Goal: Use online tool/utility: Utilize a website feature to perform a specific function

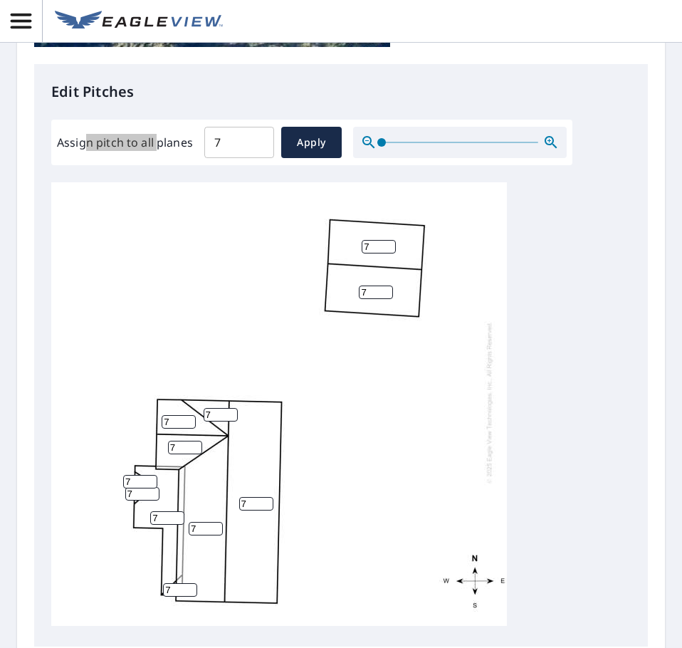
scroll to position [570, 0]
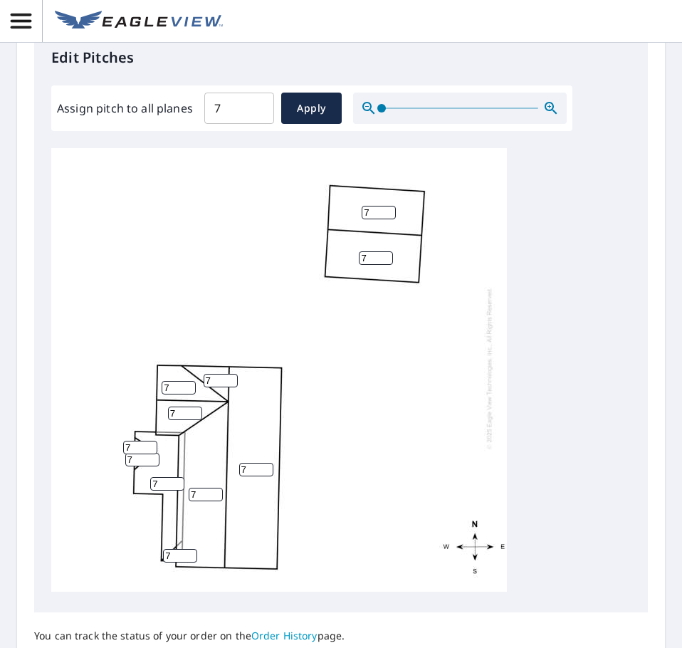
drag, startPoint x: 140, startPoint y: 434, endPoint x: 95, endPoint y: 436, distance: 44.2
click at [95, 436] on div "7 7 7 7 7 7 7 7 7 7 7" at bounding box center [279, 368] width 456 height 447
paste input "9.8"
type input "9.8"
click at [142, 453] on input "7" at bounding box center [142, 460] width 34 height 14
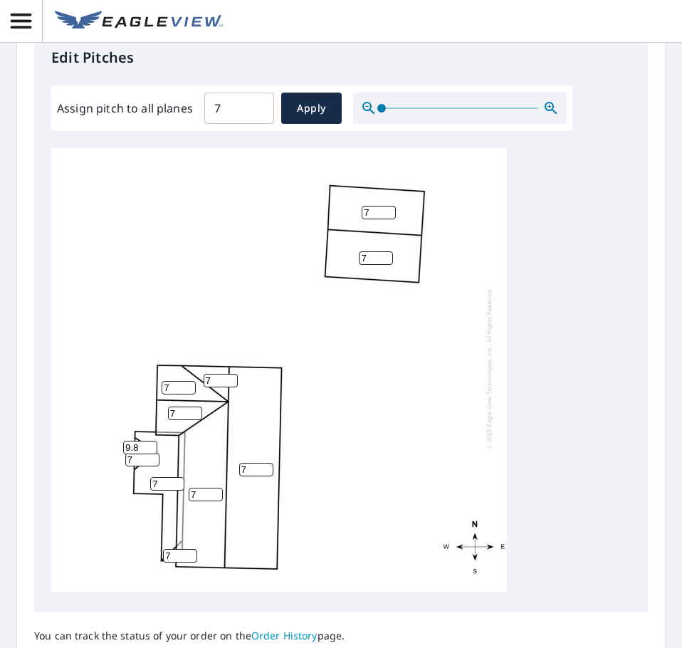
click at [142, 453] on input "7" at bounding box center [142, 460] width 34 height 14
paste input "14.3"
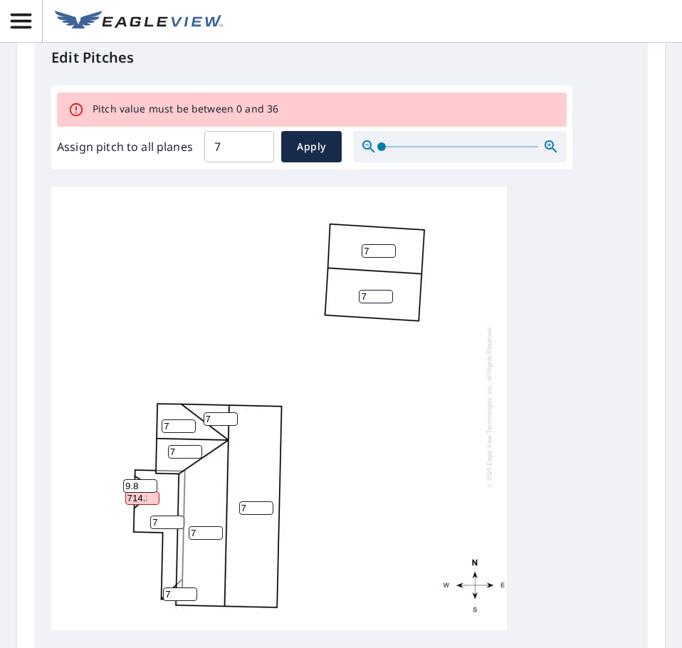
scroll to position [0, 4]
click at [135, 491] on input "714.3" at bounding box center [142, 498] width 34 height 14
paste input "number"
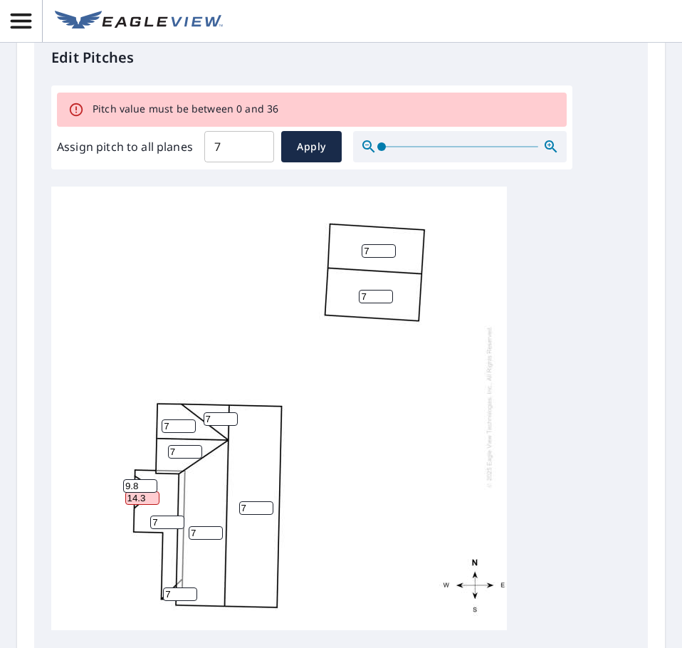
scroll to position [0, 0]
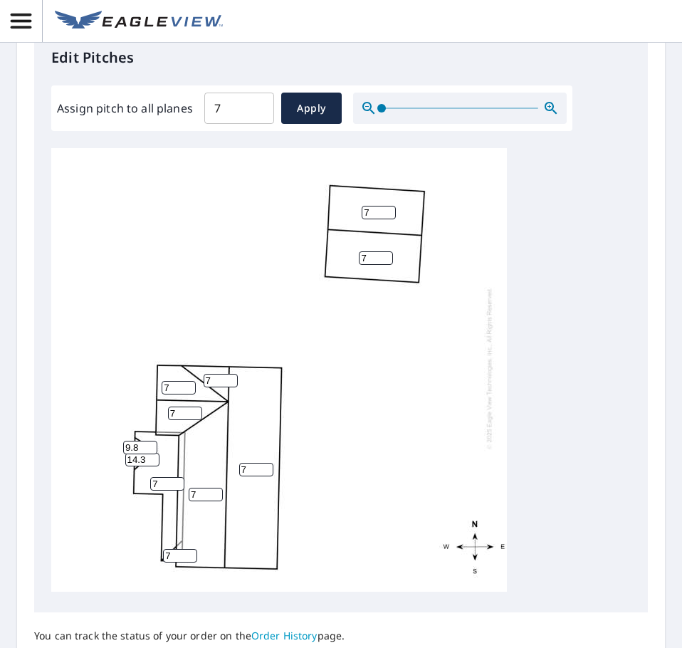
type input "14.3"
click at [177, 549] on input "7" at bounding box center [180, 556] width 34 height 14
click at [177, 550] on input "7" at bounding box center [180, 556] width 34 height 14
paste input "15.0"
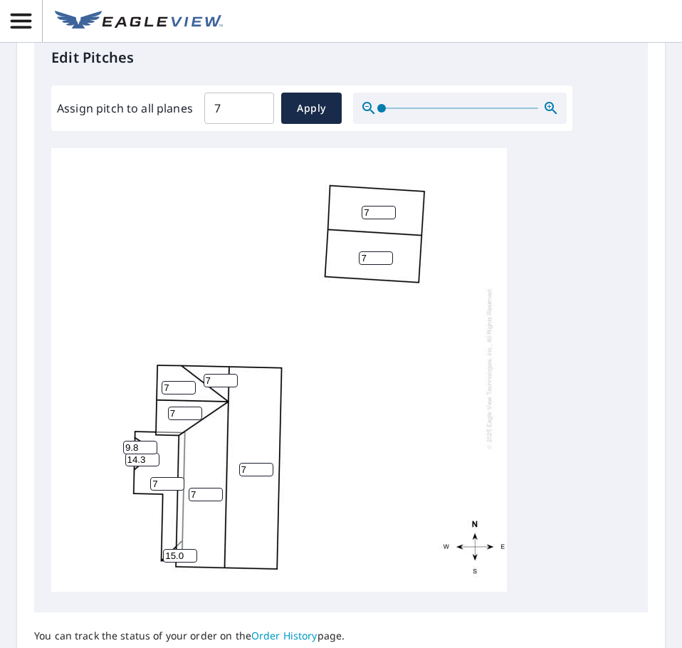
type input "15.0"
click at [212, 374] on input "7" at bounding box center [221, 381] width 34 height 14
click at [211, 374] on input "7" at bounding box center [221, 381] width 34 height 14
paste input "58.6"
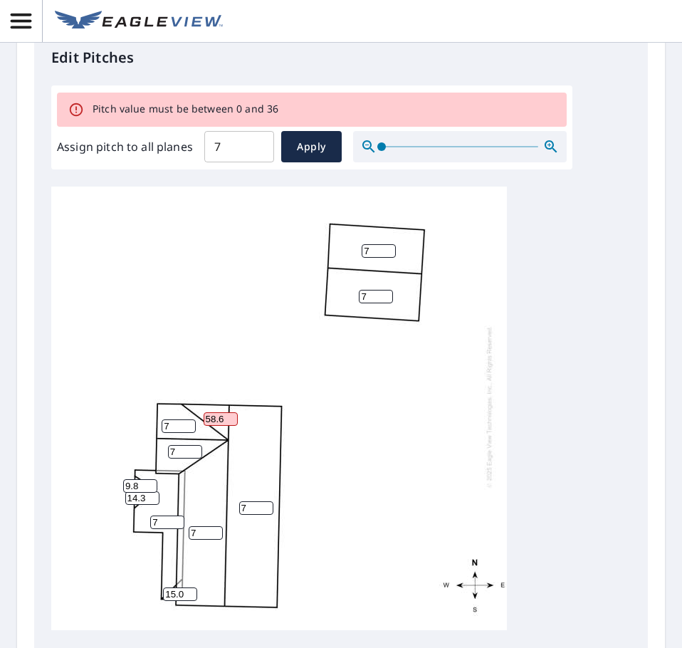
click at [212, 412] on input "58.6" at bounding box center [221, 419] width 34 height 14
click at [211, 412] on input "58.6" at bounding box center [221, 419] width 34 height 14
paste input "number"
type input "58.6"
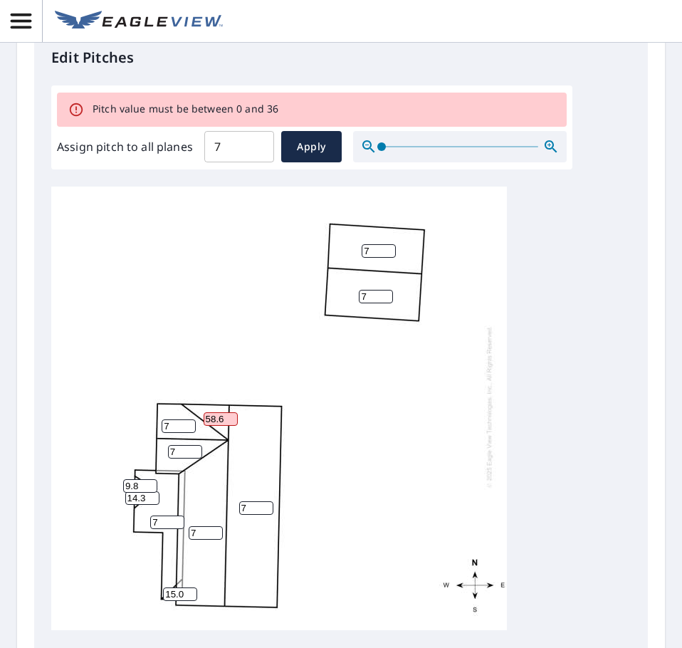
click at [221, 412] on input "58.6" at bounding box center [221, 419] width 34 height 14
click at [217, 412] on input "58.6" at bounding box center [221, 419] width 34 height 14
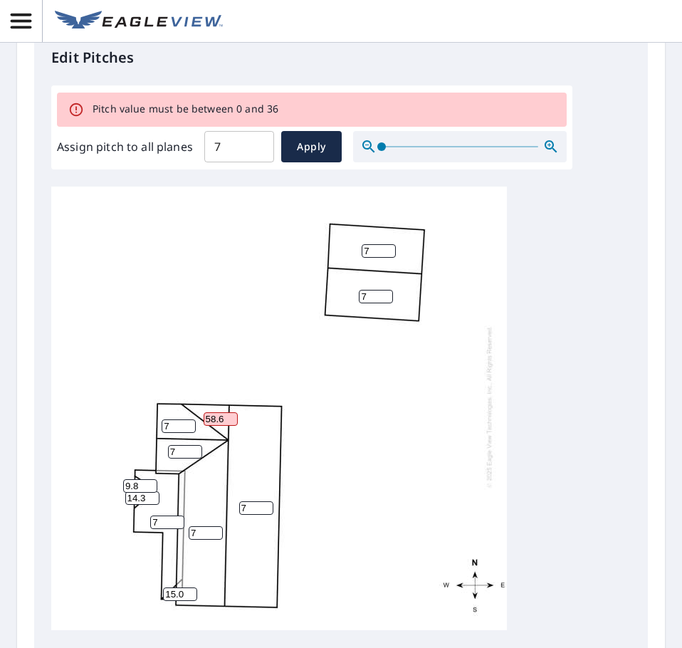
click at [216, 412] on input "58.6" at bounding box center [221, 419] width 34 height 14
click at [249, 150] on input "6.9" at bounding box center [239, 147] width 70 height 40
drag, startPoint x: 238, startPoint y: 153, endPoint x: 171, endPoint y: 162, distance: 67.6
click at [172, 162] on div "Assign pitch to all planes 6.9 ​ Apply" at bounding box center [312, 146] width 510 height 31
click at [296, 374] on div "7 7 7 7 7 7 7 58.6 15.0 14.3 9.8" at bounding box center [279, 406] width 456 height 447
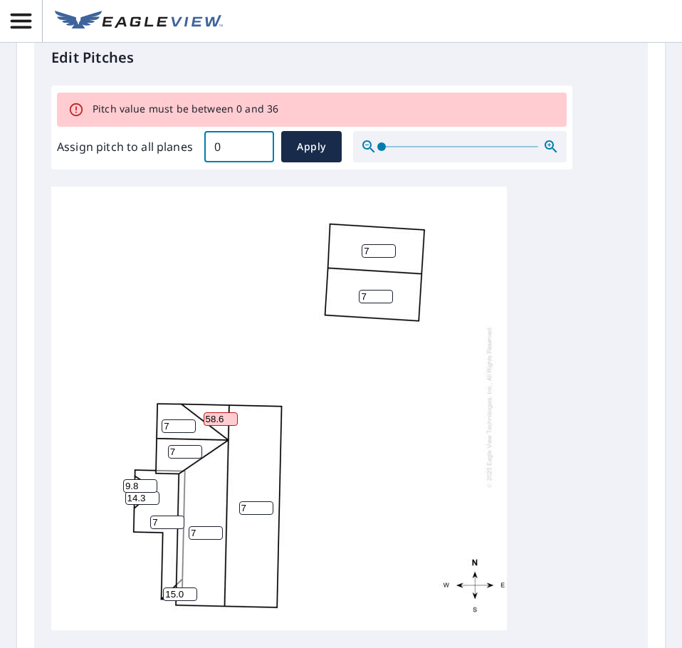
drag, startPoint x: 230, startPoint y: 154, endPoint x: 54, endPoint y: 151, distance: 175.9
click at [54, 151] on div "Pitch value must be between 0 and 36 Assign pitch to all planes 0 ​ Apply" at bounding box center [311, 127] width 521 height 84
type input "10"
click at [297, 138] on span "Apply" at bounding box center [312, 147] width 38 height 18
type input "10"
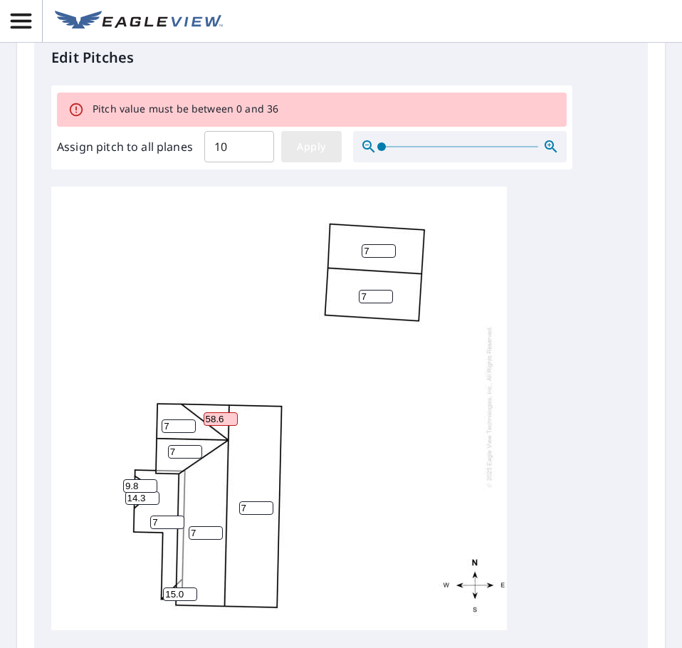
type input "10"
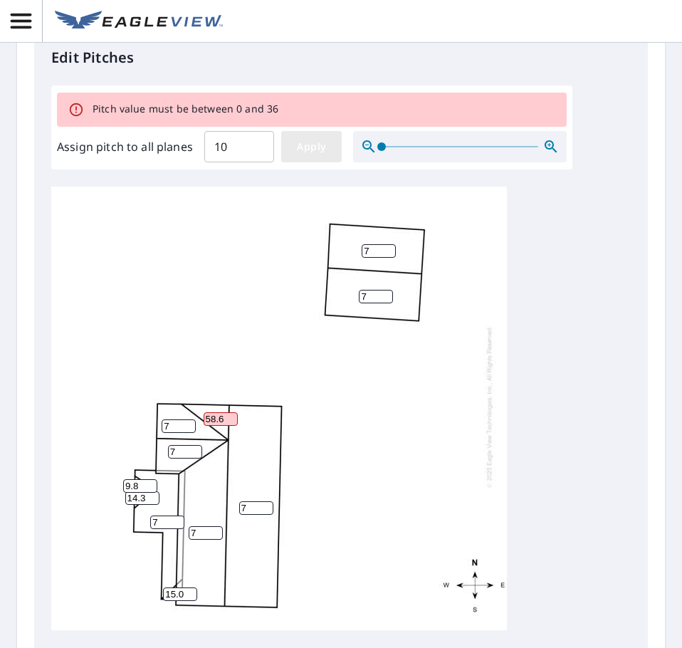
type input "10"
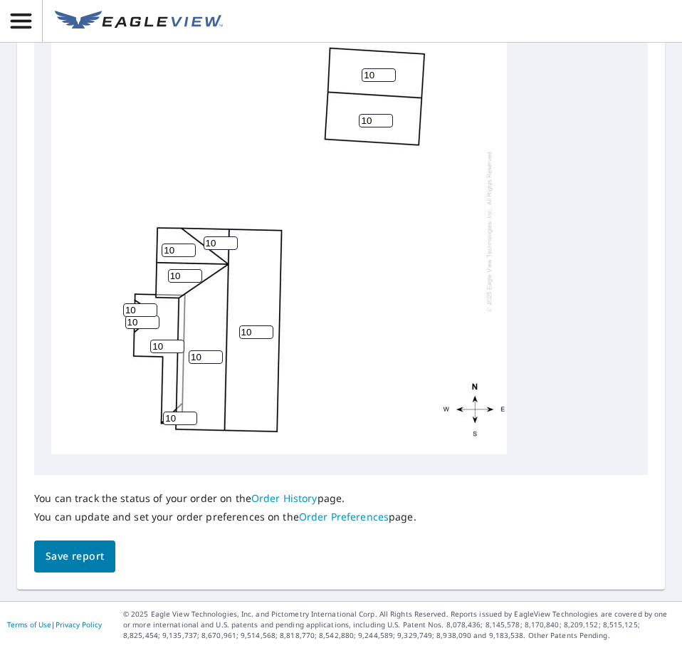
click at [83, 546] on button "Save report" at bounding box center [74, 556] width 81 height 32
